Goal: Transaction & Acquisition: Purchase product/service

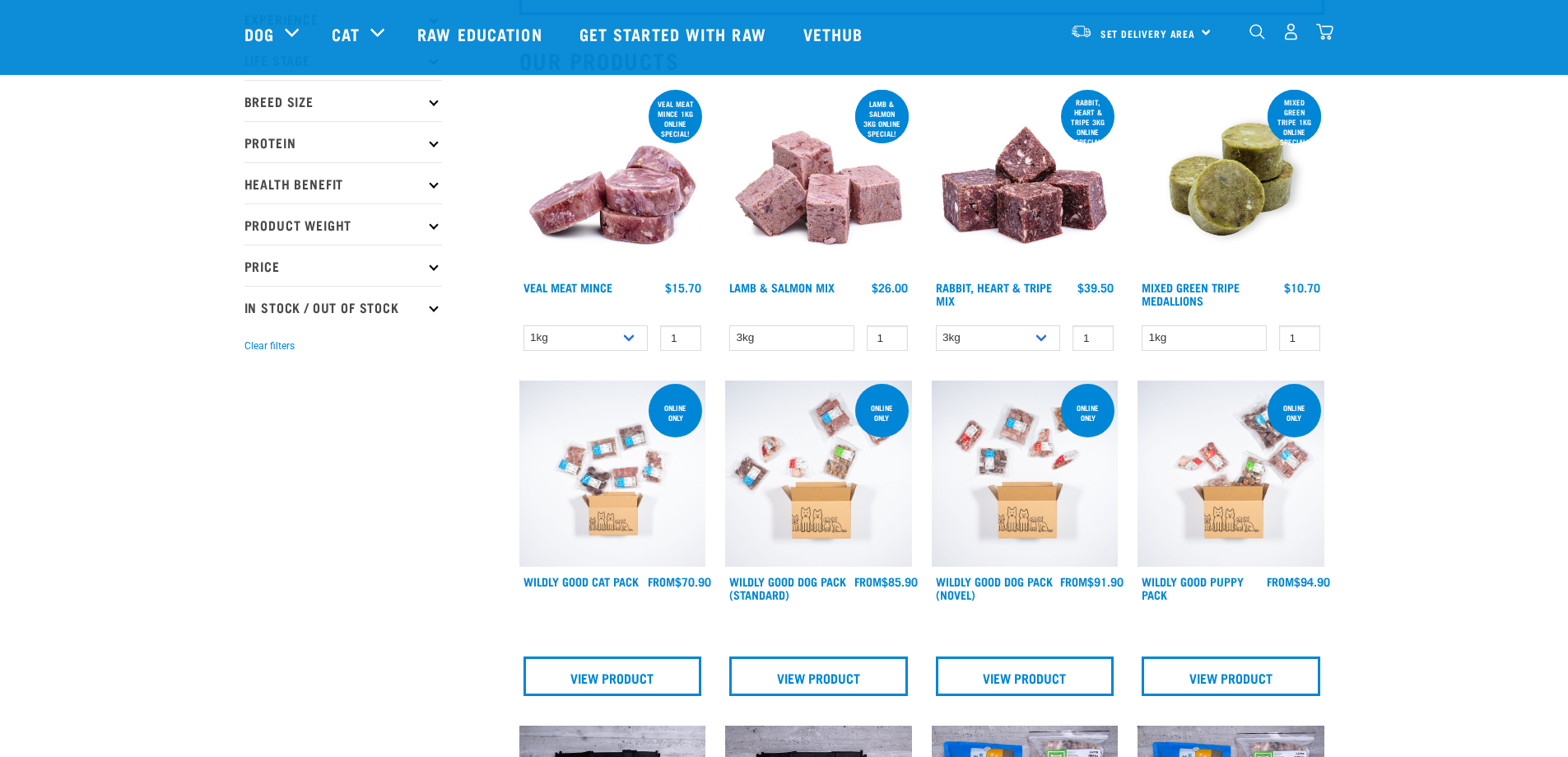
scroll to position [165, 0]
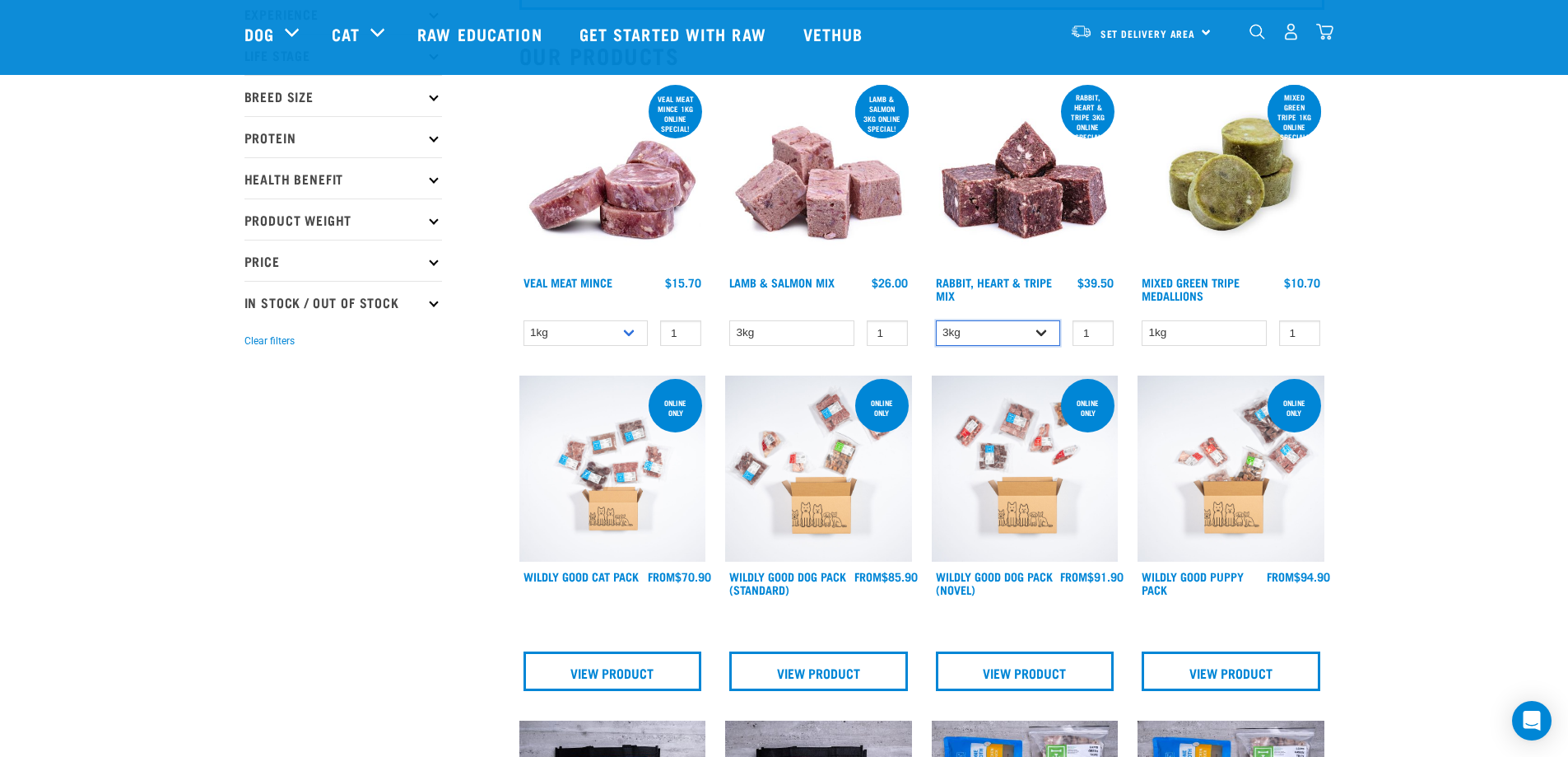
click at [1048, 329] on select "3kg 1kg" at bounding box center [999, 334] width 125 height 26
click at [936, 321] on select "3kg 1kg" at bounding box center [999, 334] width 125 height 26
click at [1050, 328] on select "3kg 1kg" at bounding box center [999, 334] width 125 height 26
select select "706"
click at [936, 321] on select "3kg 1kg" at bounding box center [999, 334] width 125 height 26
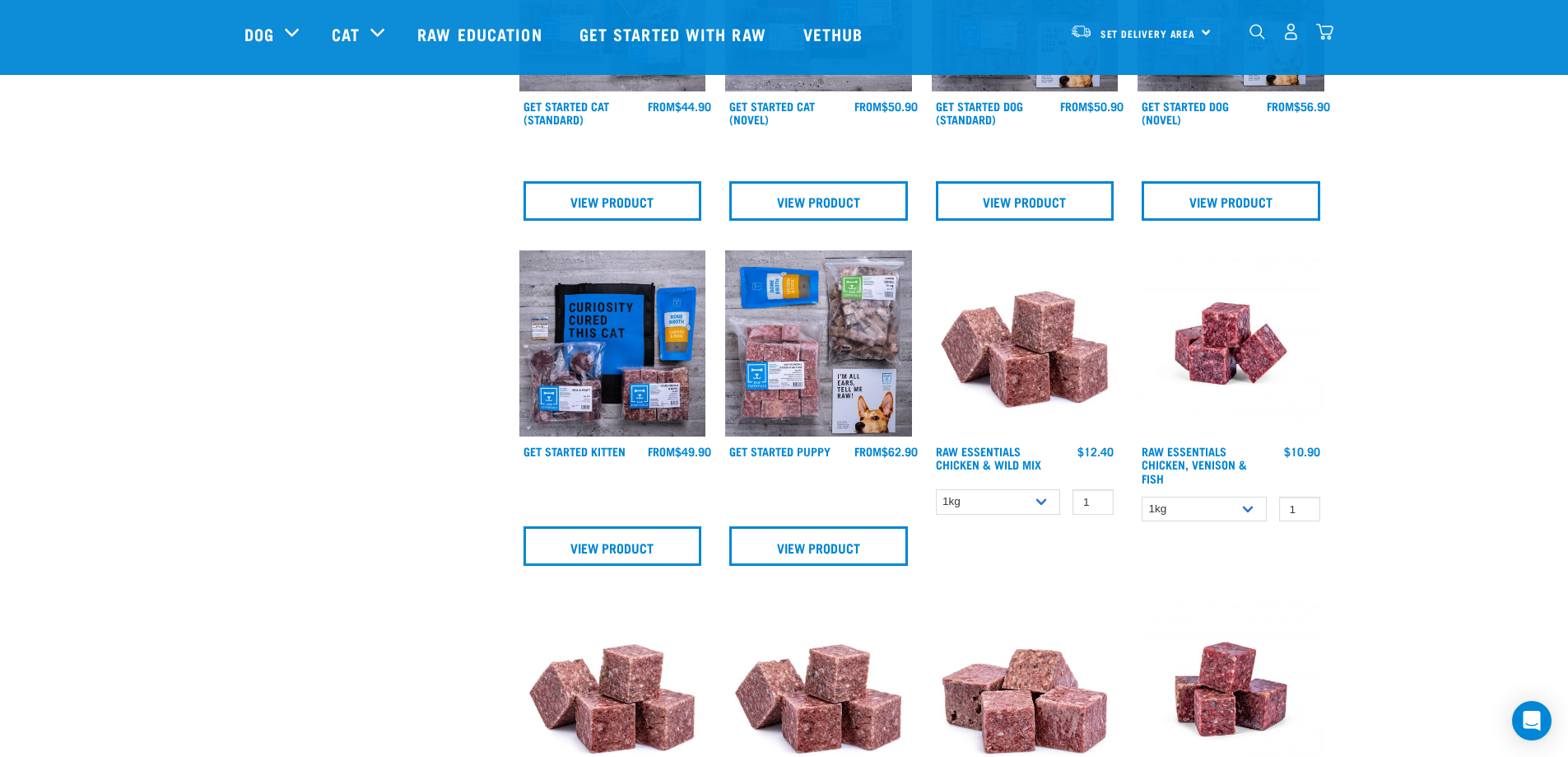
scroll to position [989, 0]
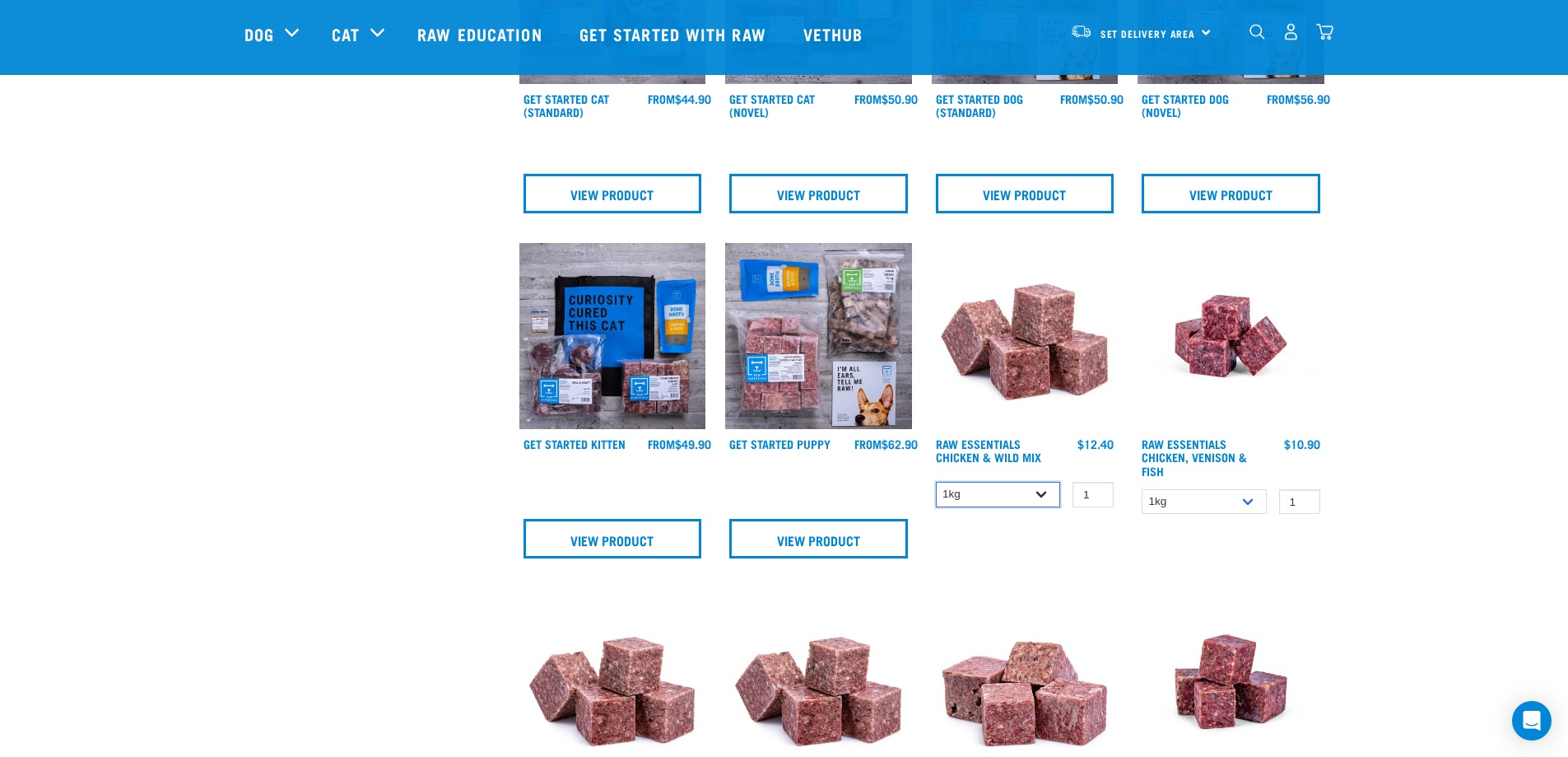
click at [1048, 494] on select "1kg 3kg Bulk (20kg)" at bounding box center [999, 494] width 125 height 26
click at [936, 482] on select "1kg 3kg Bulk (20kg)" at bounding box center [999, 494] width 125 height 26
click at [1043, 490] on select "1kg 3kg Bulk (20kg)" at bounding box center [999, 494] width 125 height 26
select select "709"
click at [936, 482] on select "1kg 3kg Bulk (20kg)" at bounding box center [999, 494] width 125 height 26
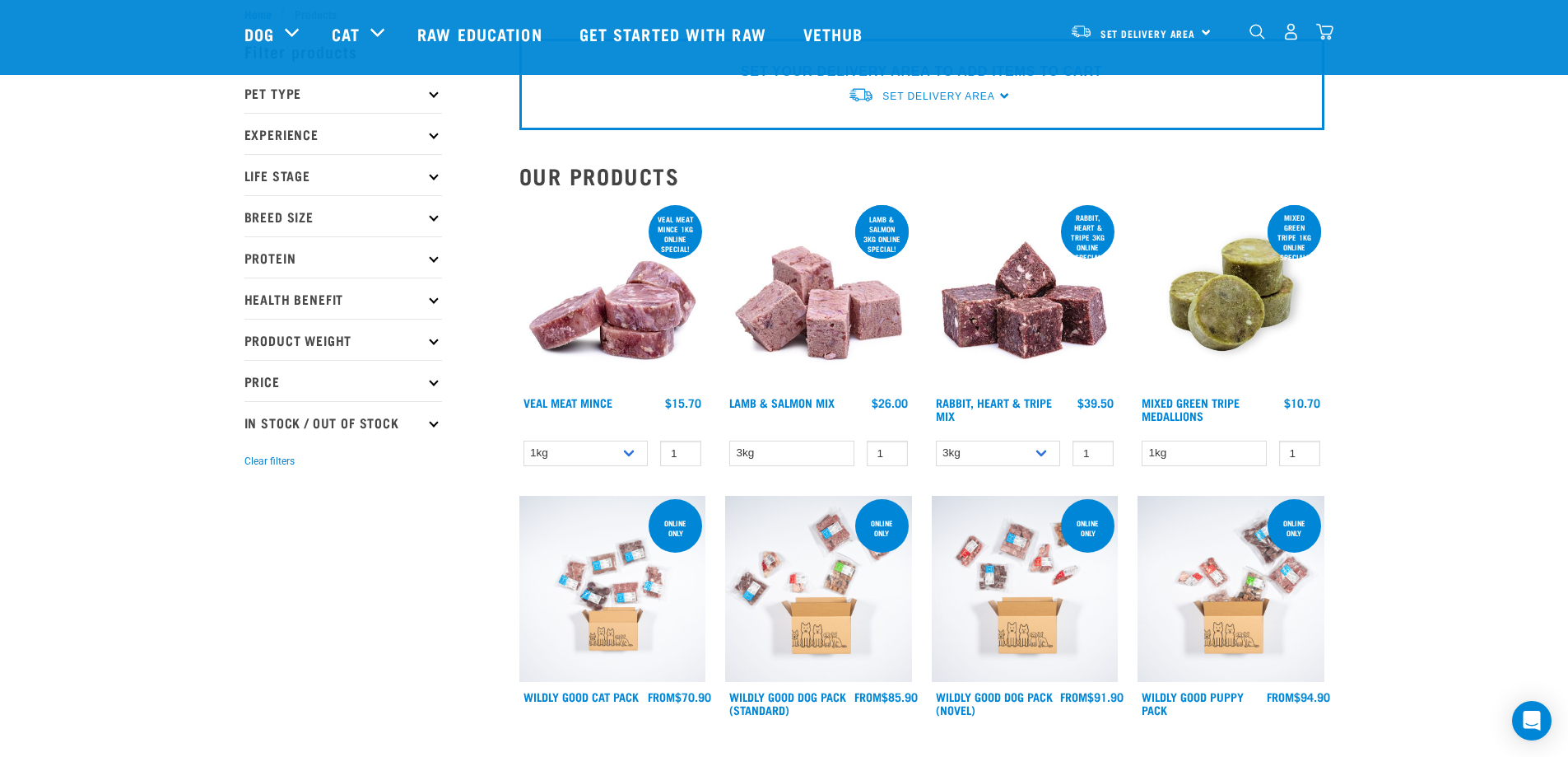
scroll to position [0, 0]
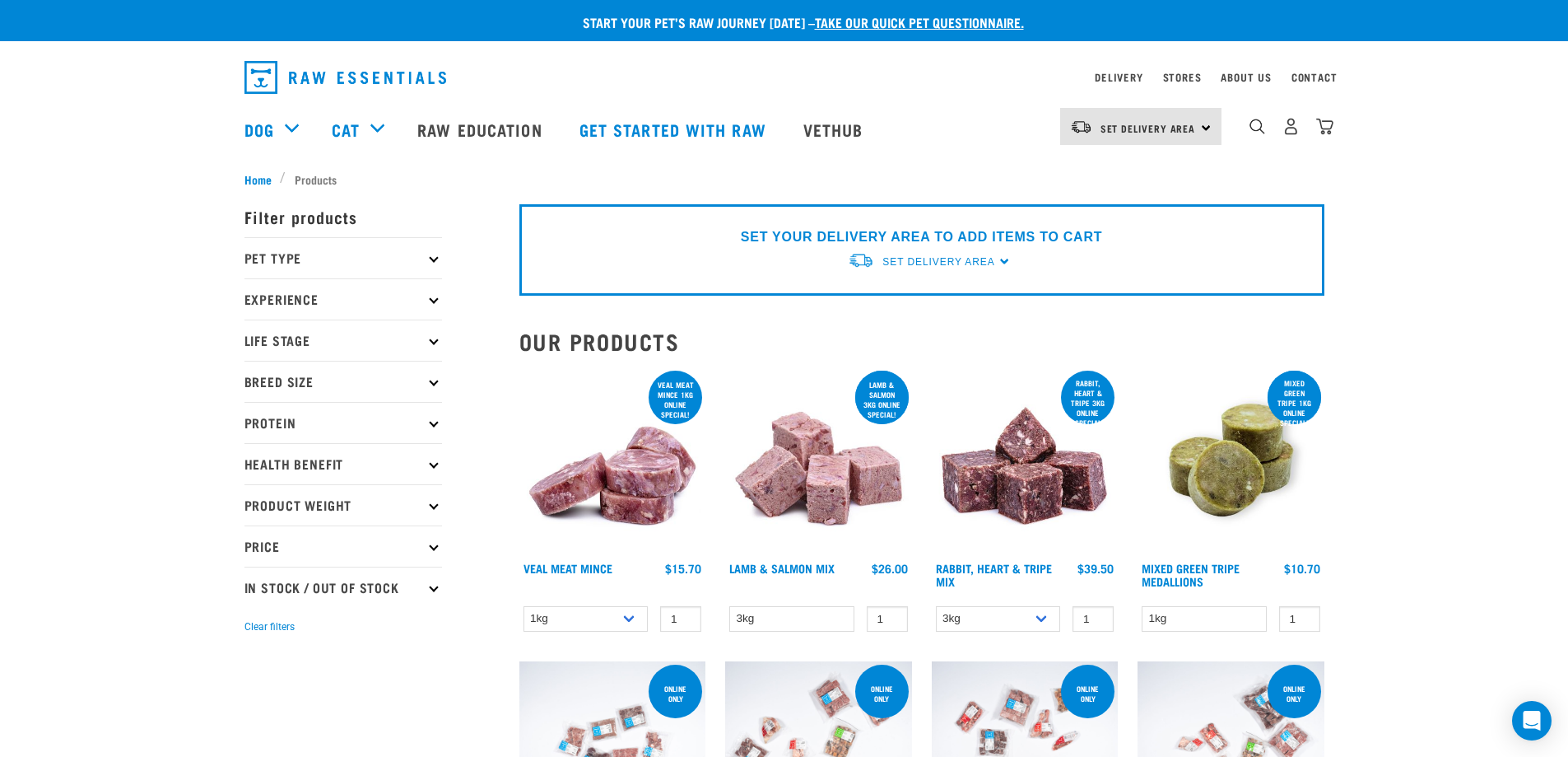
click at [436, 382] on icon at bounding box center [433, 381] width 9 height 9
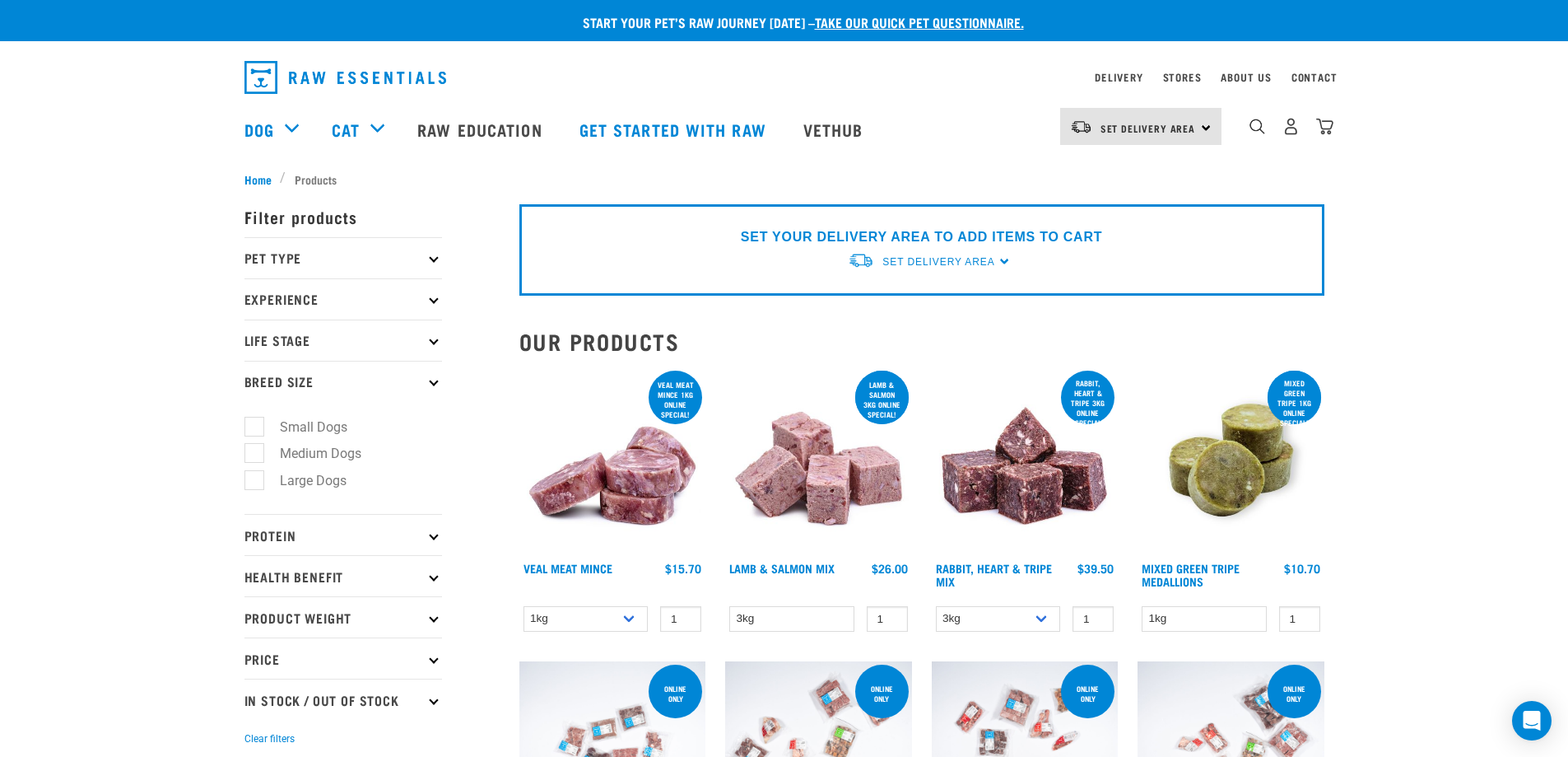
click at [254, 423] on label "Small Dogs" at bounding box center [304, 427] width 100 height 21
click at [254, 423] on input "Small Dogs" at bounding box center [250, 423] width 11 height 11
checkbox input "true"
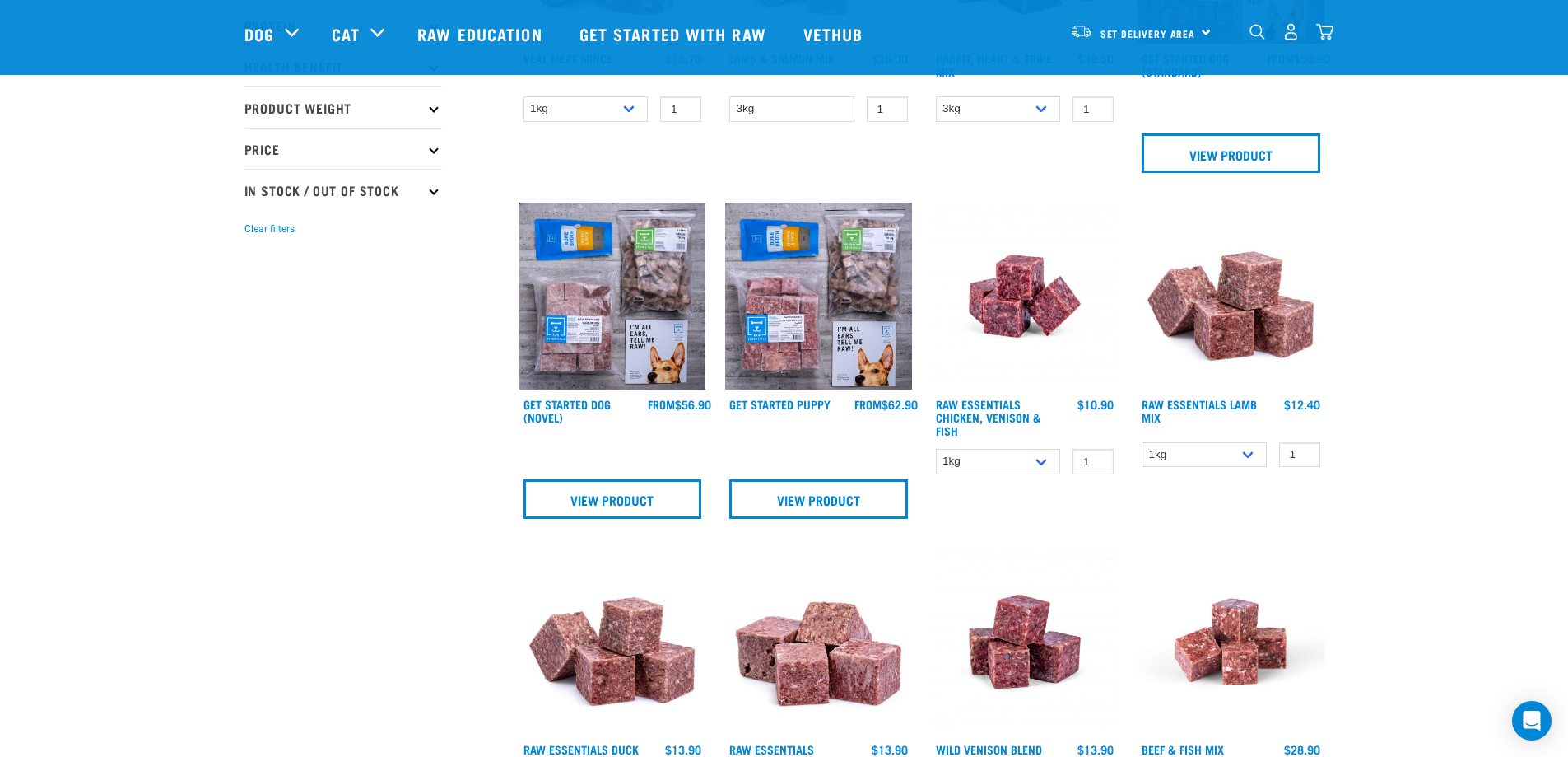
scroll to position [411, 0]
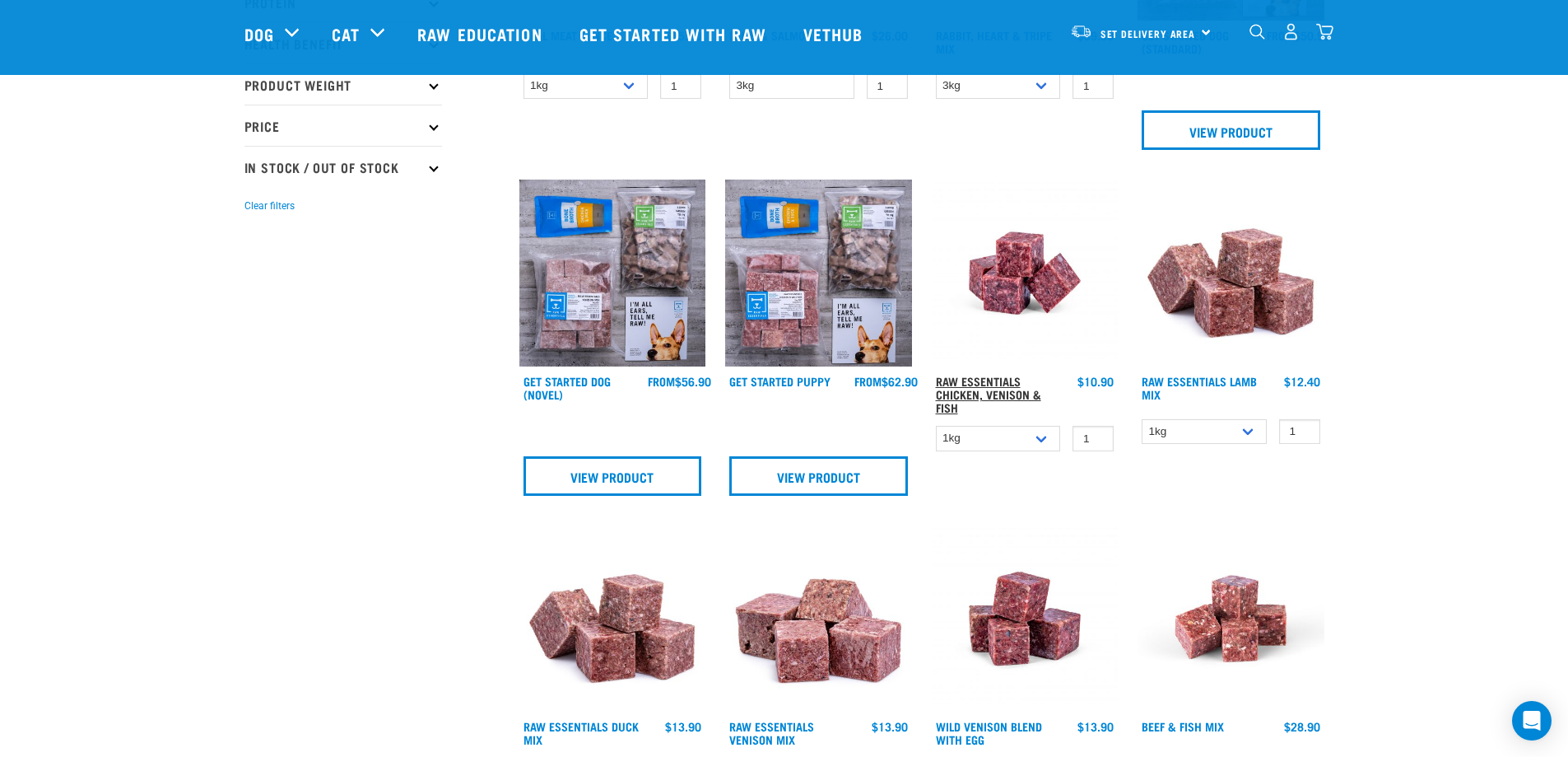
click at [960, 384] on link "Raw Essentials Chicken, Venison & Fish" at bounding box center [988, 394] width 105 height 33
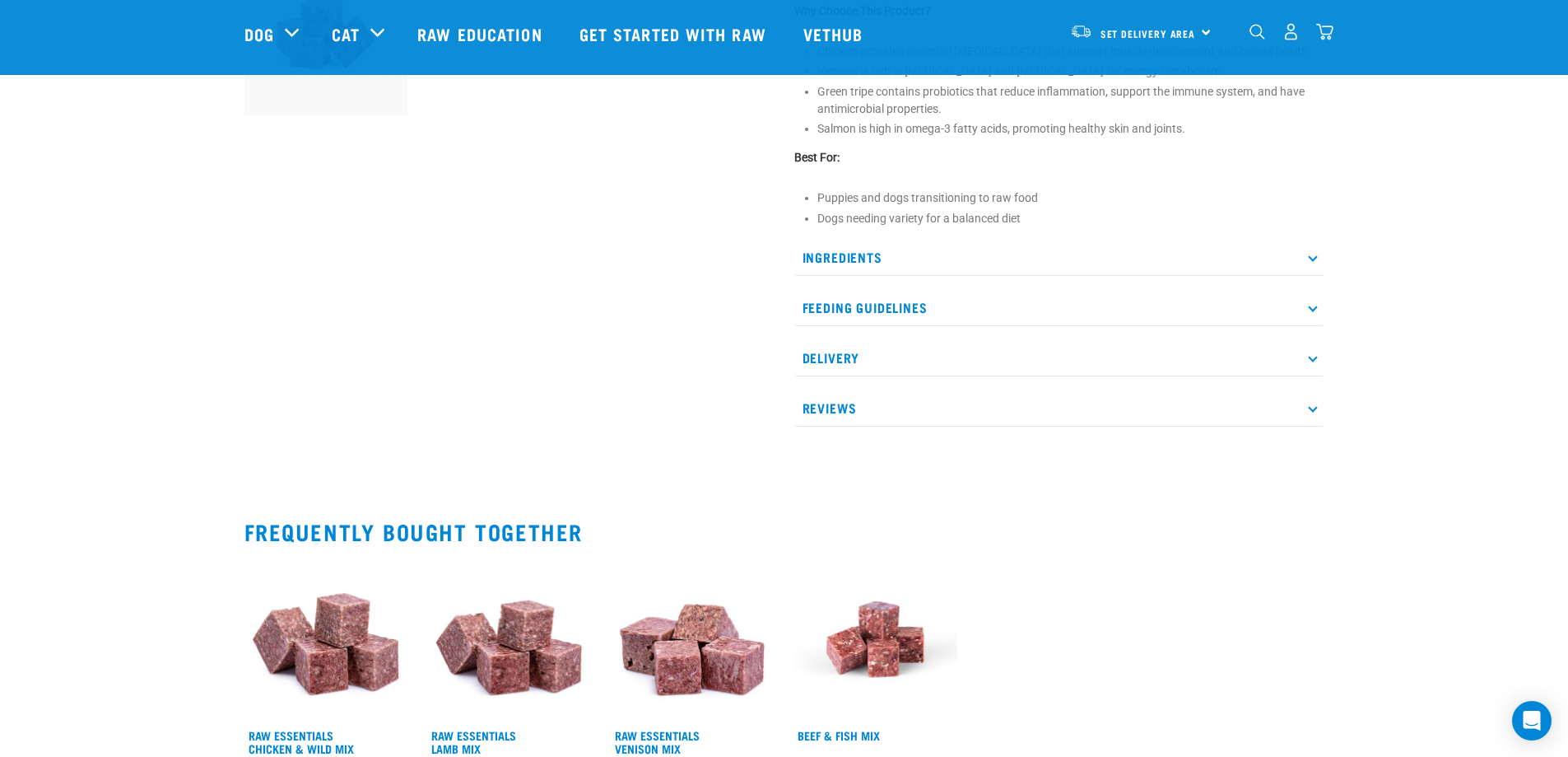
scroll to position [906, 0]
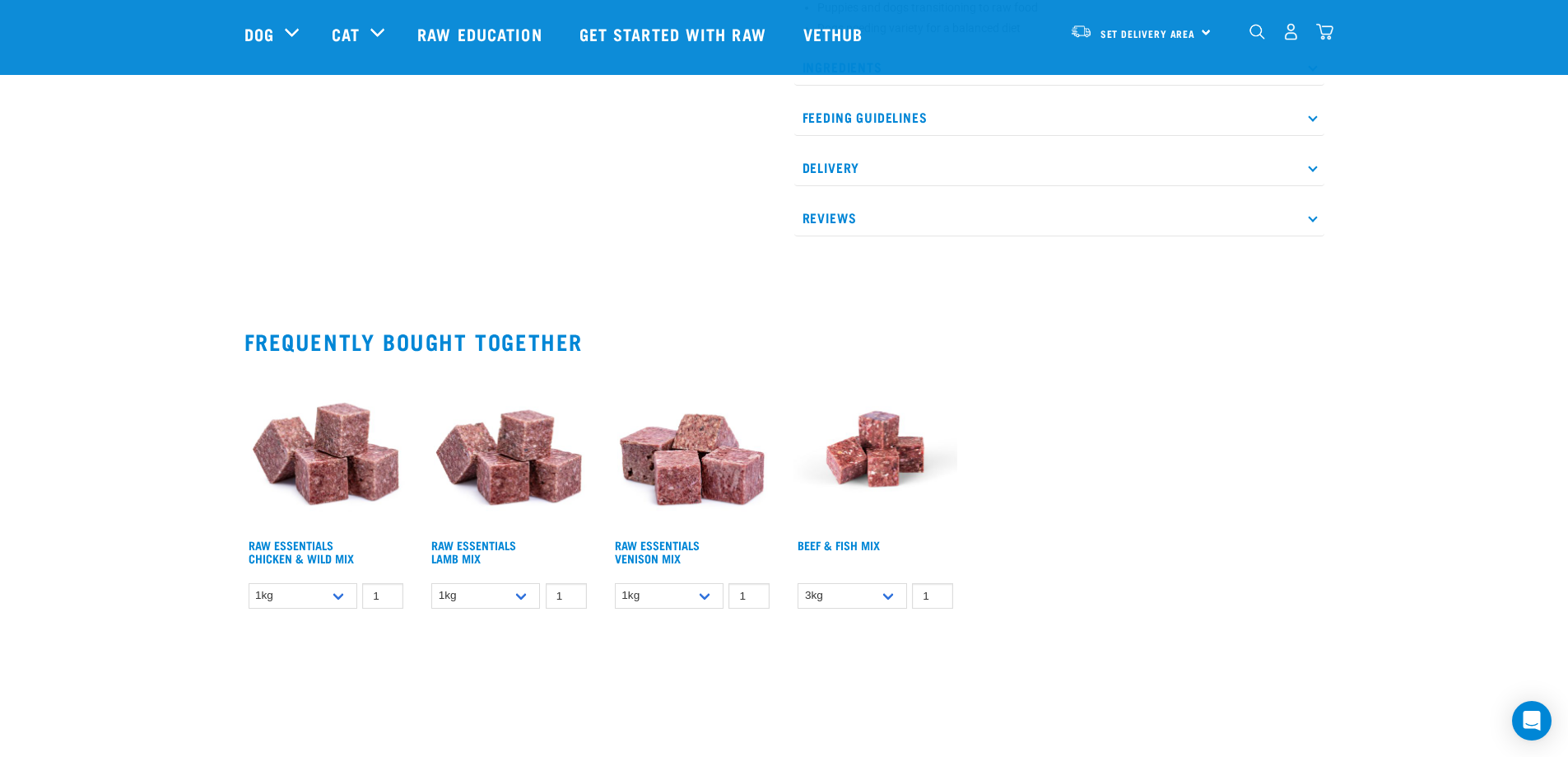
click at [305, 476] on img at bounding box center [327, 449] width 164 height 164
